Goal: Check status

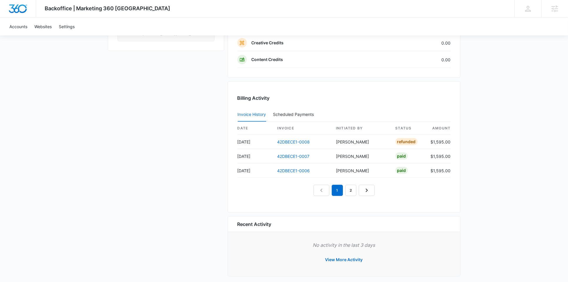
scroll to position [522, 0]
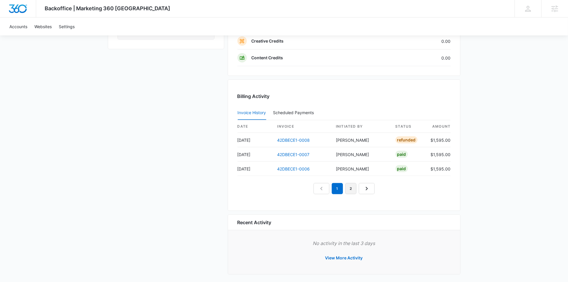
click at [347, 186] on link "2" at bounding box center [350, 188] width 11 height 11
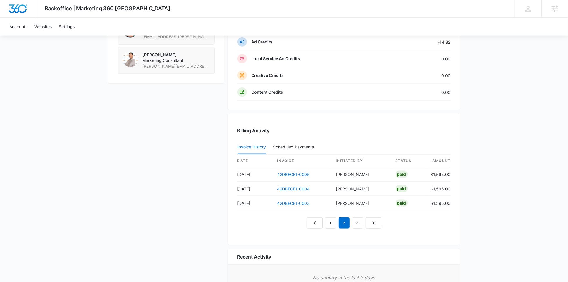
scroll to position [511, 0]
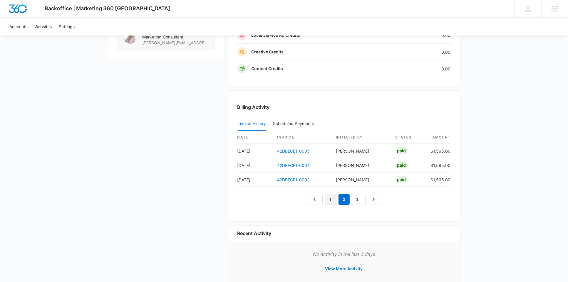
click at [332, 197] on link "1" at bounding box center [330, 199] width 11 height 11
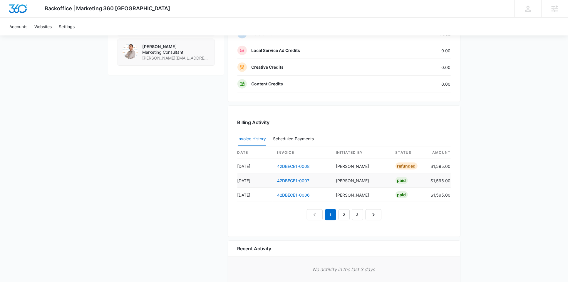
scroll to position [522, 0]
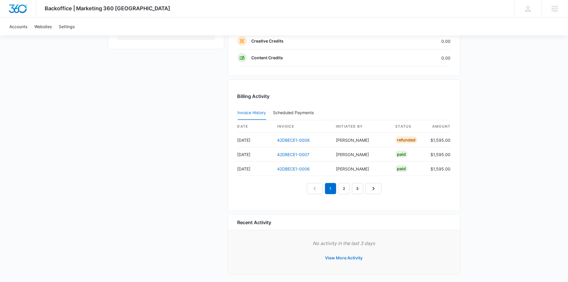
click at [347, 256] on button "View More Activity" at bounding box center [343, 258] width 49 height 14
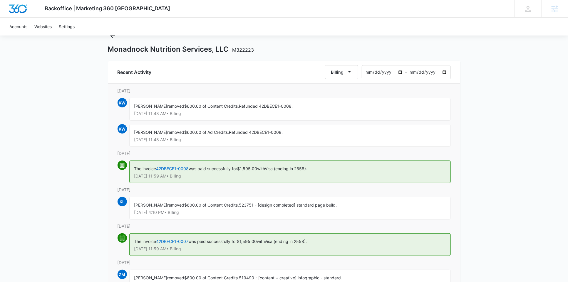
scroll to position [21, 0]
